Goal: Navigation & Orientation: Find specific page/section

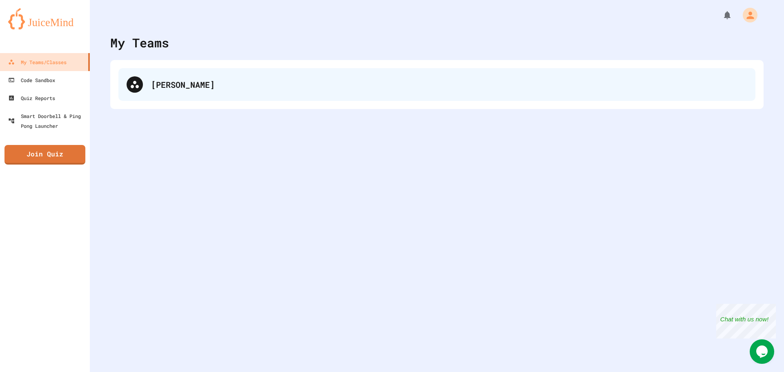
click at [163, 72] on div "[PERSON_NAME]" at bounding box center [436, 84] width 637 height 33
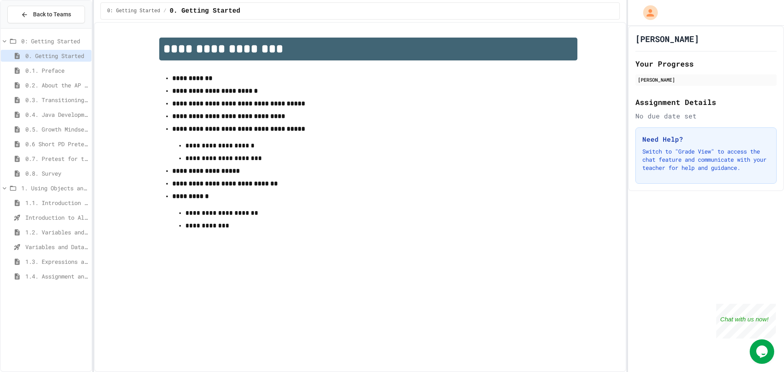
click at [65, 278] on span "1.4. Assignment and Input" at bounding box center [56, 276] width 63 height 9
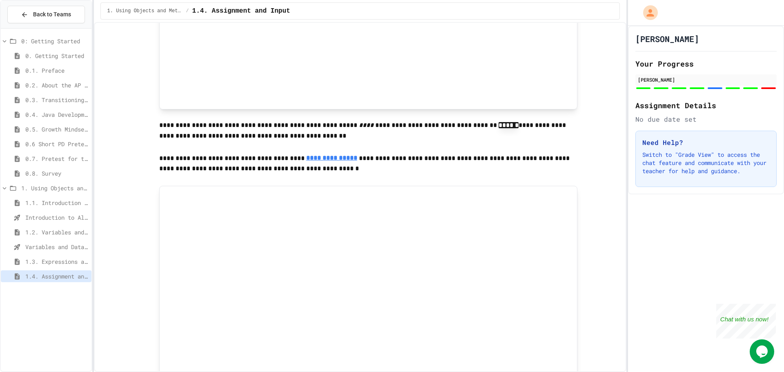
scroll to position [455, 0]
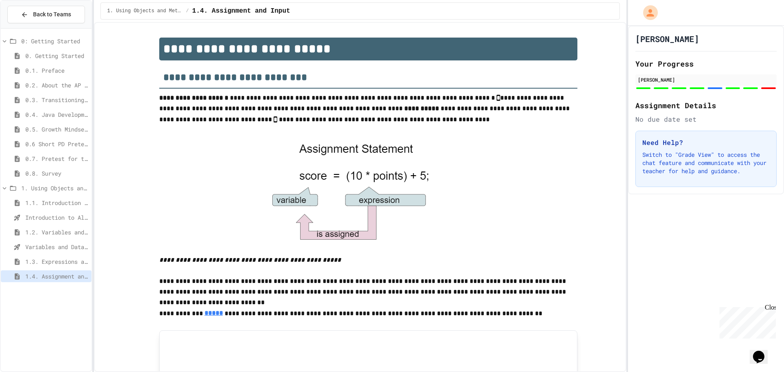
scroll to position [455, 0]
